Goal: Information Seeking & Learning: Learn about a topic

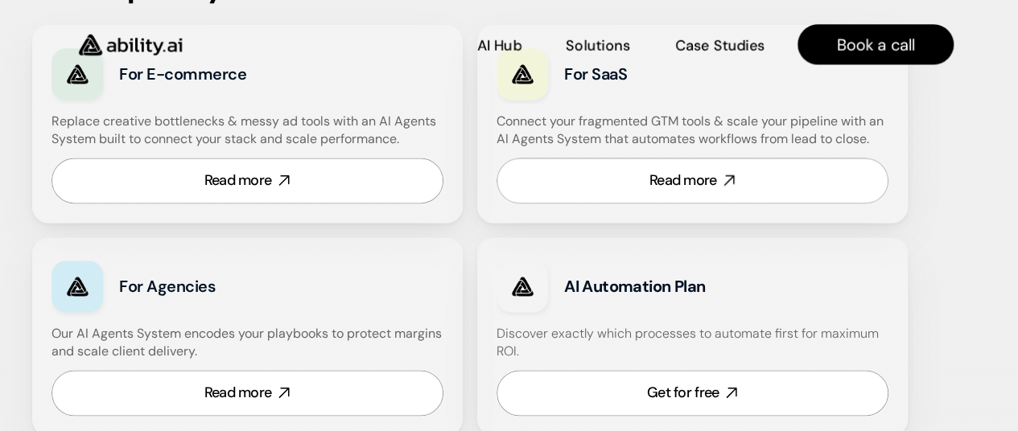
scroll to position [1075, 0]
click at [322, 178] on link "Read more" at bounding box center [248, 181] width 392 height 46
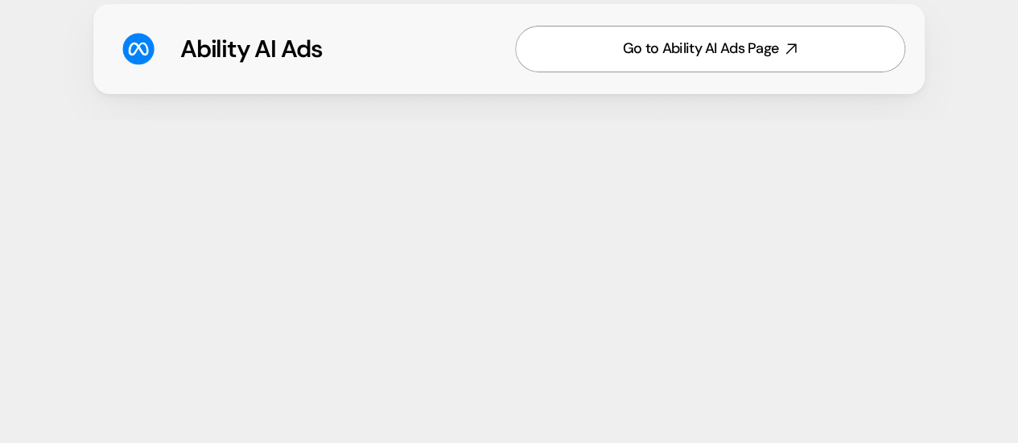
scroll to position [2697, 0]
click at [594, 41] on div "AI Hub AI Hub Solutions Solutions Case Studies Case Studies Book a call" at bounding box center [509, 35] width 1018 height 70
click at [645, 56] on div "AI Hub AI Hub Solutions Solutions Case Studies Case Studies Book a call" at bounding box center [509, 35] width 1018 height 70
click at [666, 49] on div "AI Hub AI Hub Solutions Solutions Case Studies Case Studies Book a call" at bounding box center [509, 35] width 1018 height 70
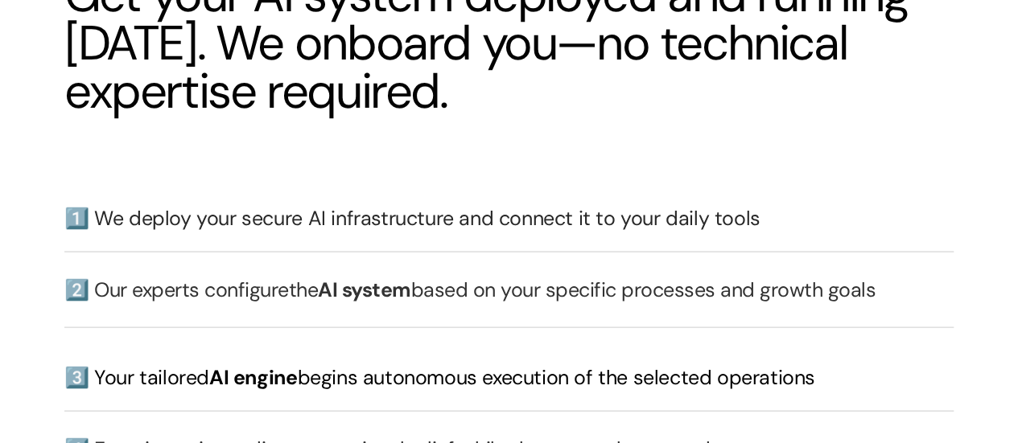
scroll to position [4571, 0]
